Goal: Task Accomplishment & Management: Complete application form

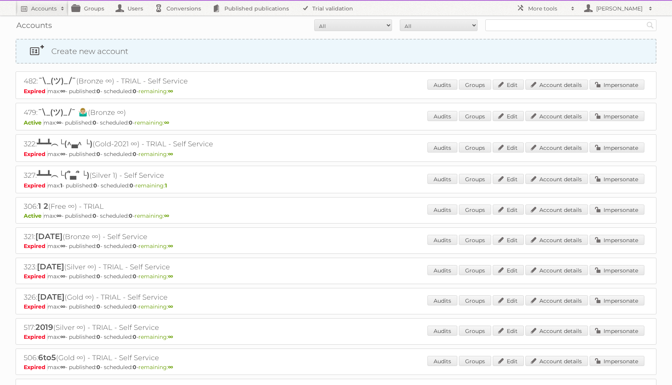
click at [91, 50] on link "Create new account" at bounding box center [335, 51] width 639 height 23
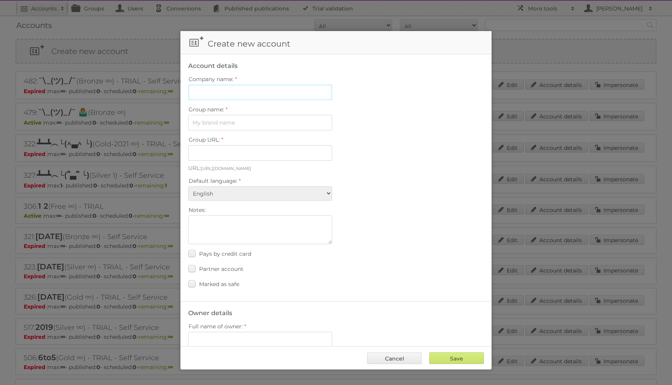
click at [228, 95] on input "Company name:" at bounding box center [260, 93] width 144 height 16
type input "Publitax"
click at [244, 120] on input "Group name:" at bounding box center [260, 123] width 144 height 16
type input "Publitax"
type input "publitax"
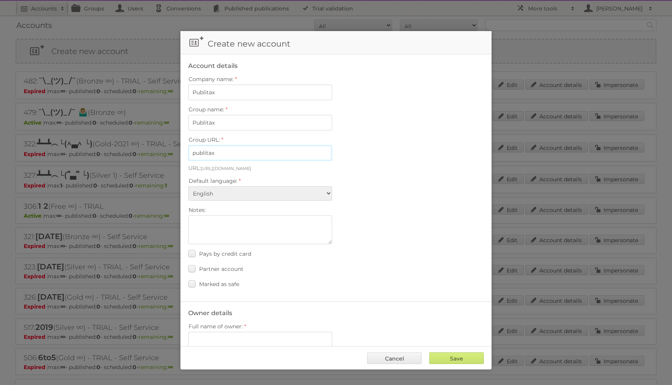
click at [246, 149] on input "publitax" at bounding box center [260, 153] width 144 height 16
click at [354, 176] on label "Default language:" at bounding box center [335, 181] width 295 height 11
click at [332, 187] on select "Albanian Arabic Basque Bosnian Bulgarian Catalan Chinese (Simplified) Chinese (…" at bounding box center [260, 194] width 144 height 14
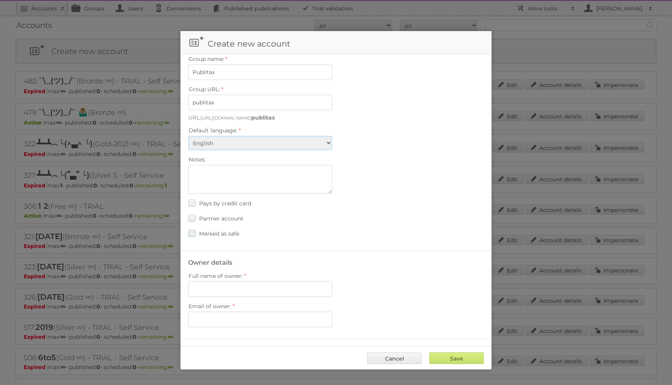
scroll to position [79, 0]
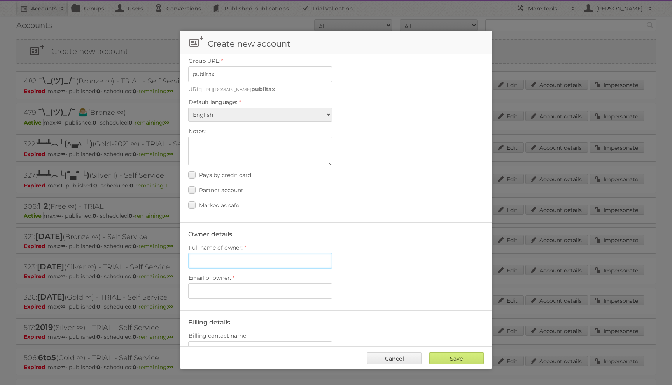
click at [237, 261] on input "Full name of owner:" at bounding box center [260, 261] width 144 height 16
type input "[PERSON_NAME]"
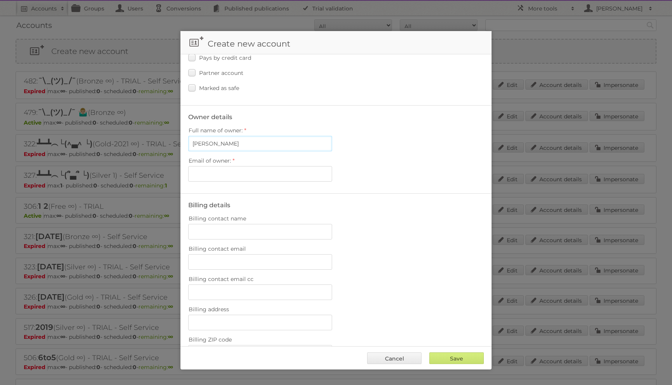
scroll to position [235, 0]
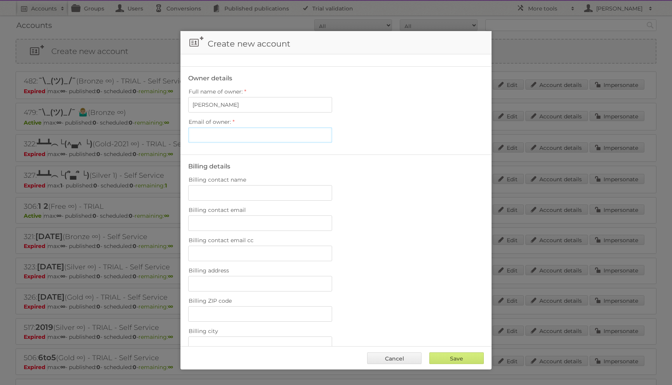
click at [241, 130] on input "Email of owner:" at bounding box center [260, 135] width 144 height 16
click at [242, 138] on input "Email of owner:" at bounding box center [260, 135] width 144 height 16
click at [227, 131] on input "y.chatovich+1@publitas.com" at bounding box center [260, 135] width 144 height 16
type input "[EMAIL_ADDRESS][DOMAIN_NAME]"
click at [424, 174] on label "Billing contact name" at bounding box center [335, 179] width 295 height 11
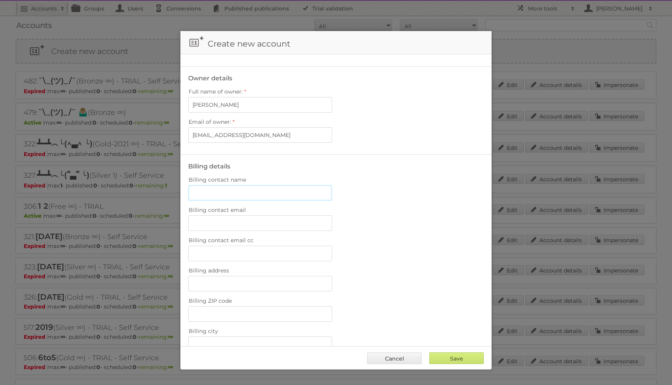
click at [332, 185] on input "Billing contact name" at bounding box center [260, 193] width 144 height 16
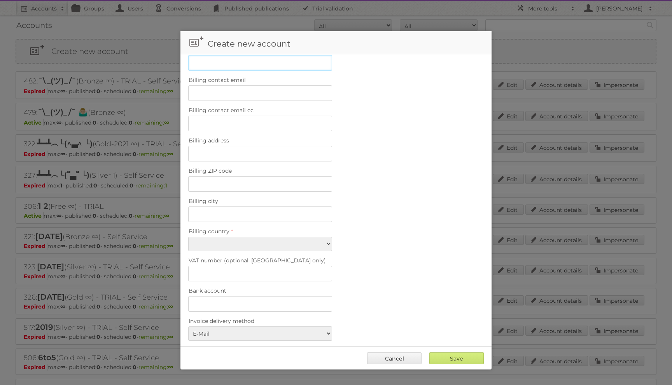
scroll to position [419, 0]
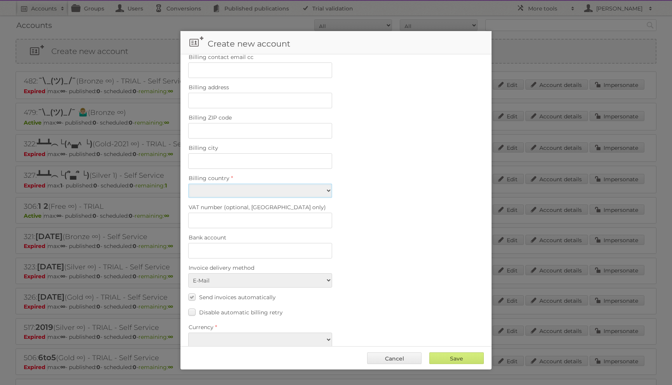
click at [305, 185] on select "Afghanistan Åland Islands Albania Algeria American Samoa Andorra Angola Anguill…" at bounding box center [260, 191] width 144 height 14
select select "IT"
click at [188, 184] on select "Afghanistan Åland Islands Albania Algeria American Samoa Andorra Angola Anguill…" at bounding box center [260, 191] width 144 height 14
click at [256, 333] on select "EUR USD" at bounding box center [260, 340] width 144 height 14
select select "eur"
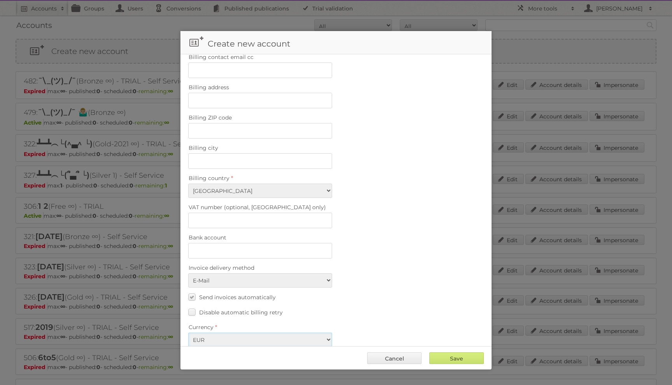
click at [188, 333] on select "EUR USD" at bounding box center [260, 340] width 144 height 14
click at [449, 356] on input "Save" at bounding box center [456, 359] width 54 height 12
type input "Save"
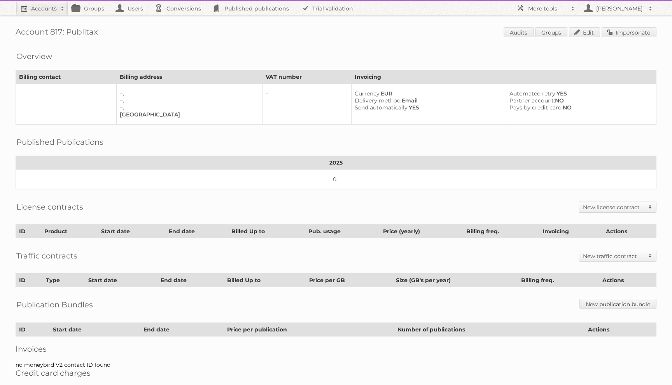
click at [52, 10] on h2 "Accounts" at bounding box center [44, 9] width 26 height 8
click at [45, 43] on link "Advanced Search" at bounding box center [105, 41] width 178 height 12
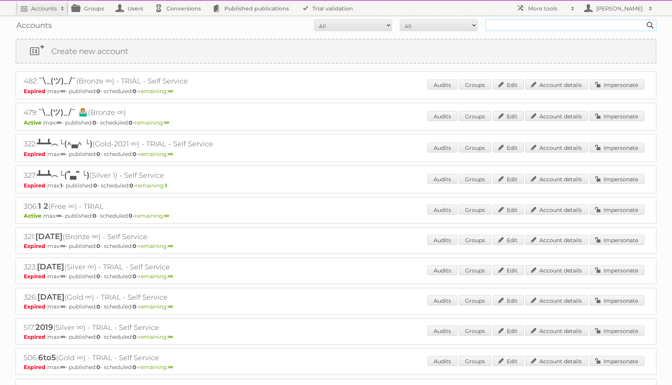
click at [497, 24] on input "text" at bounding box center [570, 25] width 171 height 12
type input "chatovich"
click at [644, 19] on input "Search" at bounding box center [650, 25] width 12 height 12
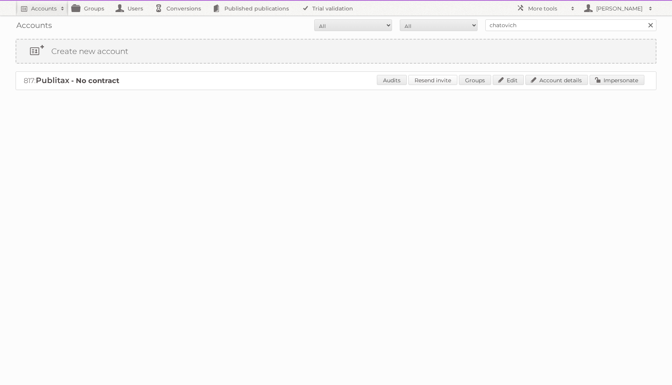
click at [431, 78] on link "Resend invite" at bounding box center [432, 80] width 49 height 10
click at [622, 82] on link "Impersonate" at bounding box center [616, 80] width 55 height 10
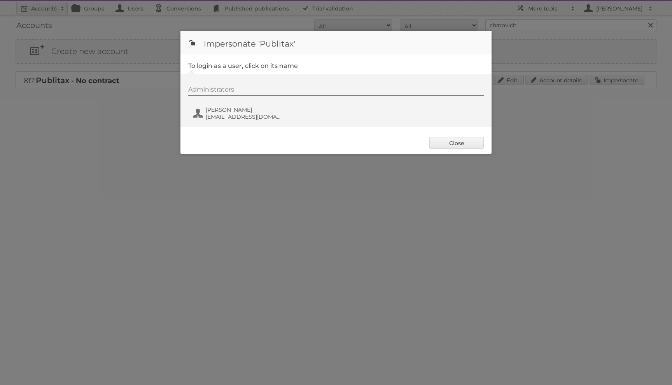
click at [335, 107] on div "Administrators Yuliya Chatovich y.chatovich@publitas.com" at bounding box center [339, 104] width 303 height 37
click at [265, 117] on span "y.chatovich@publitas.com" at bounding box center [243, 116] width 75 height 7
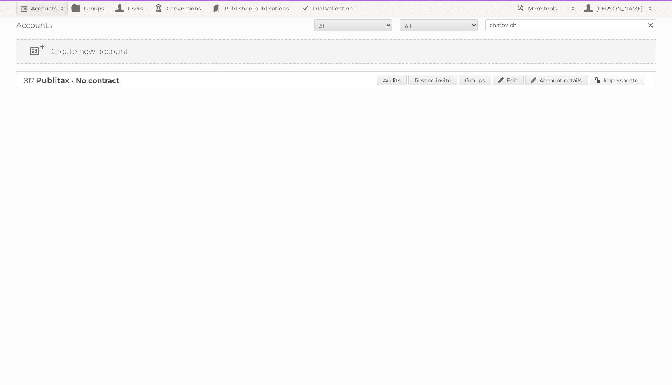
click at [605, 78] on link "Impersonate" at bounding box center [616, 80] width 55 height 10
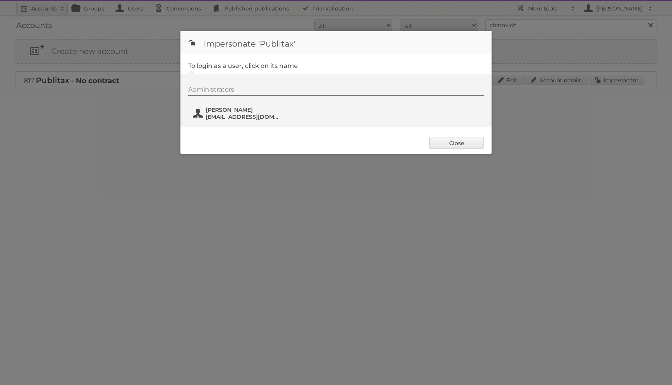
click at [250, 110] on span "[PERSON_NAME]" at bounding box center [243, 109] width 75 height 7
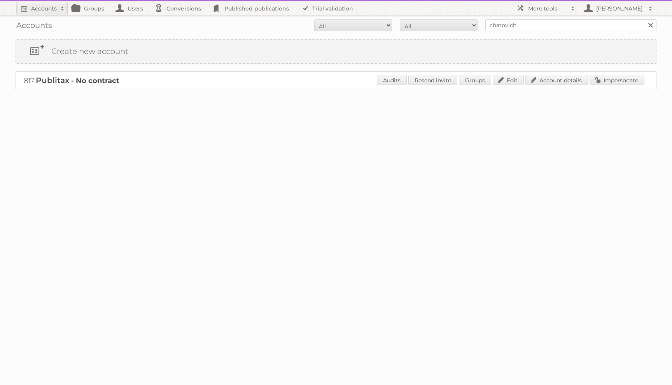
click at [651, 27] on link at bounding box center [650, 25] width 12 height 12
